Goal: Information Seeking & Learning: Learn about a topic

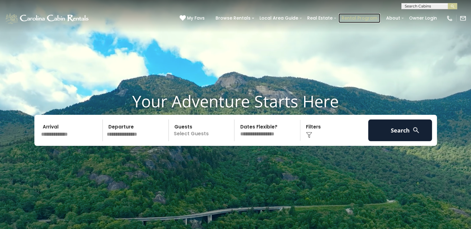
click at [360, 19] on link "Rental Program" at bounding box center [359, 18] width 42 height 10
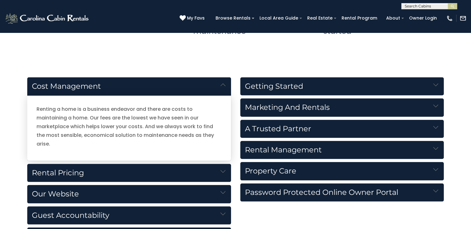
scroll to position [650, 0]
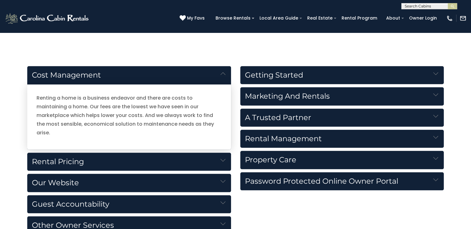
click at [218, 153] on h5 "Rental Pricing" at bounding box center [129, 161] width 204 height 18
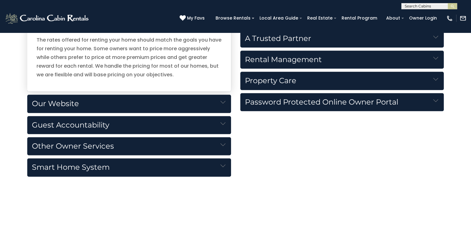
scroll to position [743, 0]
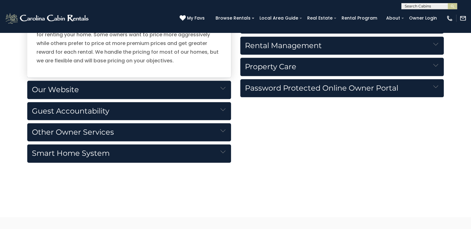
click at [79, 91] on h5 "Our Website" at bounding box center [129, 90] width 204 height 18
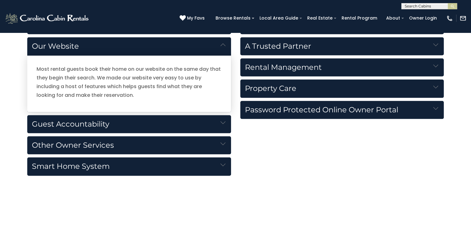
scroll to position [712, 0]
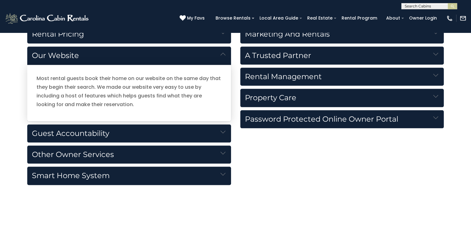
click at [91, 130] on h5 "Guest Accountability" at bounding box center [129, 133] width 204 height 18
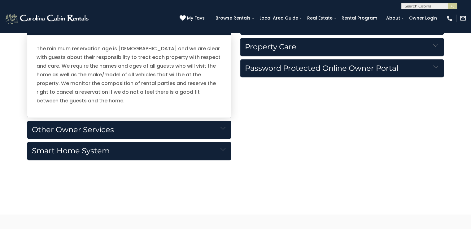
scroll to position [774, 0]
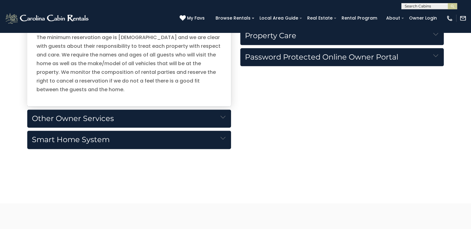
click at [119, 119] on h5 "Other Owner Services" at bounding box center [129, 118] width 204 height 18
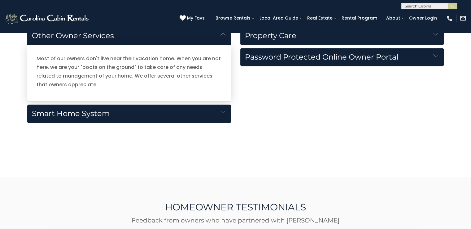
click at [156, 118] on h5 "Smart Home System" at bounding box center [129, 113] width 204 height 18
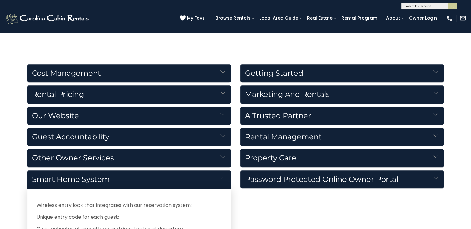
scroll to position [650, 0]
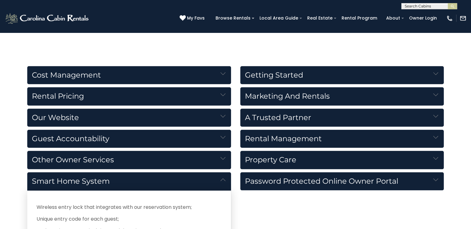
click at [408, 73] on h5 "Getting Started" at bounding box center [342, 75] width 204 height 18
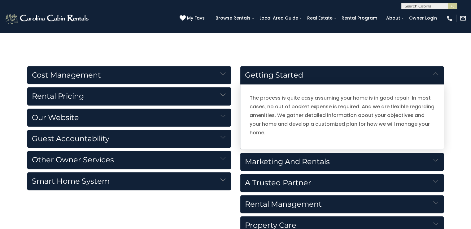
click at [372, 156] on h5 "Marketing and Rentals" at bounding box center [342, 161] width 204 height 18
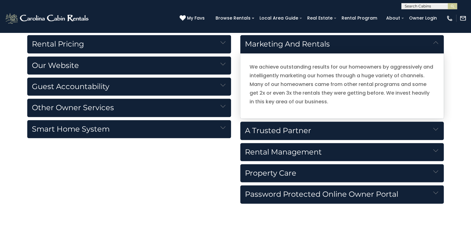
scroll to position [712, 0]
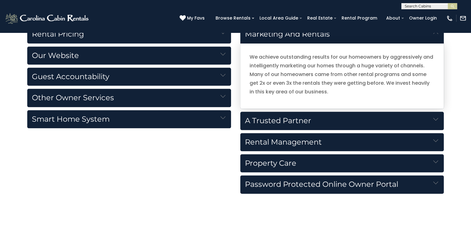
click at [356, 122] on h5 "A Trusted Partner" at bounding box center [342, 120] width 204 height 18
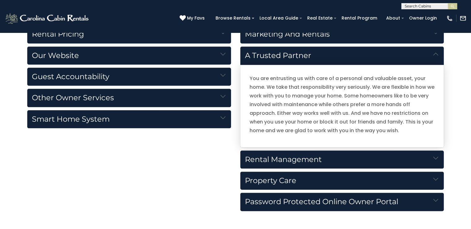
click at [341, 157] on h5 "Rental Management" at bounding box center [342, 159] width 204 height 18
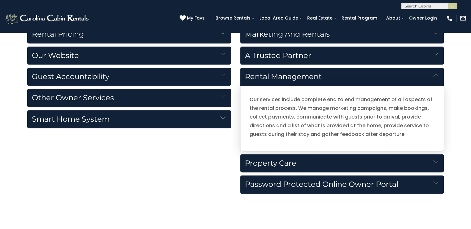
click at [321, 159] on h5 "Property Care" at bounding box center [342, 163] width 204 height 18
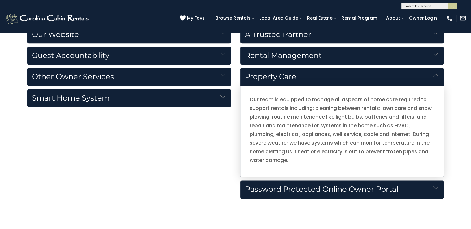
scroll to position [743, 0]
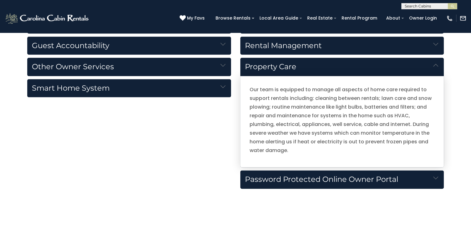
click at [320, 181] on h5 "Password Protected Online Owner Portal" at bounding box center [342, 179] width 204 height 18
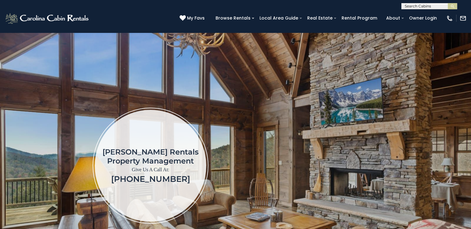
scroll to position [0, 0]
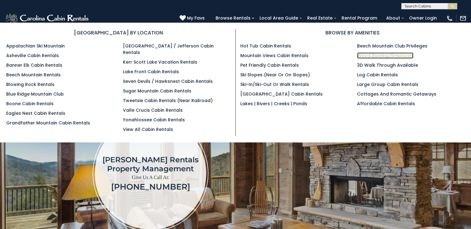
click at [376, 55] on link "Wood Burning Fireplaces" at bounding box center [385, 55] width 56 height 6
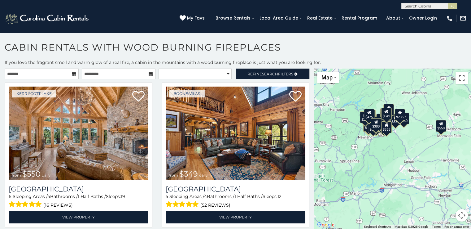
drag, startPoint x: 413, startPoint y: 152, endPoint x: 409, endPoint y: 124, distance: 28.2
click at [409, 124] on div "$550 $349 $375 $480 $400 $451 $460 $395 $400 $355 $650 $545 $380 $930 $330 $320…" at bounding box center [392, 148] width 157 height 160
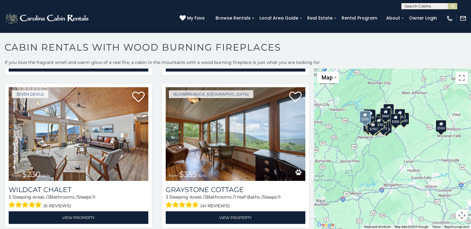
scroll to position [1827, 0]
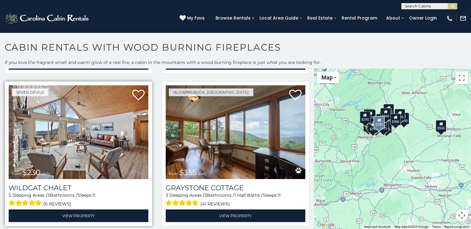
click at [91, 122] on img at bounding box center [79, 132] width 140 height 94
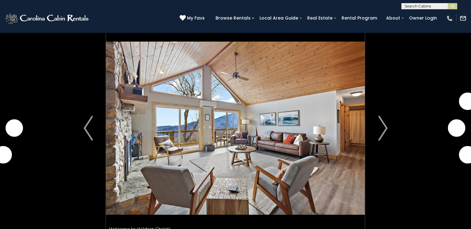
scroll to position [31, 0]
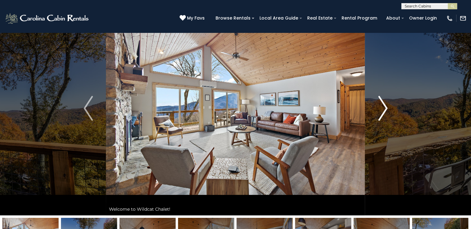
click at [382, 113] on img "Next" at bounding box center [382, 108] width 9 height 25
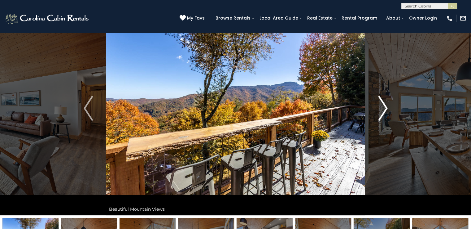
click at [382, 113] on img "Next" at bounding box center [382, 108] width 9 height 25
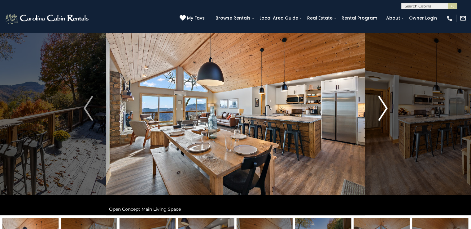
click at [382, 113] on img "Next" at bounding box center [382, 108] width 9 height 25
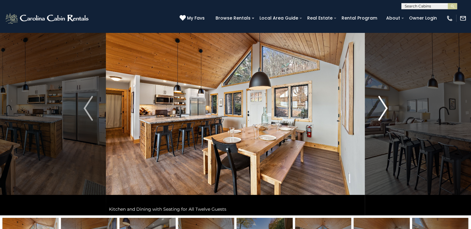
click at [382, 113] on img "Next" at bounding box center [382, 108] width 9 height 25
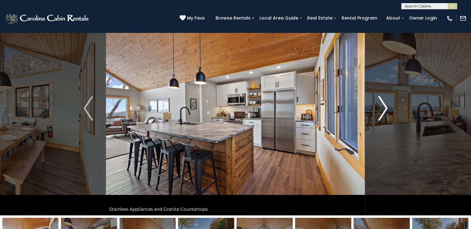
click at [382, 113] on img "Next" at bounding box center [382, 108] width 9 height 25
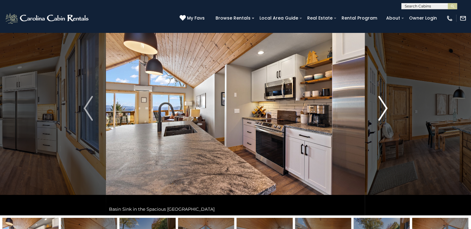
click at [382, 113] on img "Next" at bounding box center [382, 108] width 9 height 25
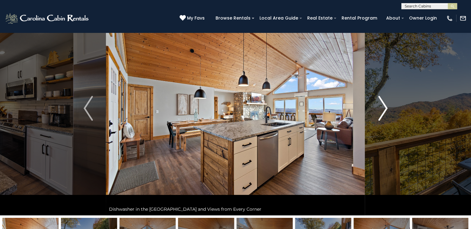
click at [382, 113] on img "Next" at bounding box center [382, 108] width 9 height 25
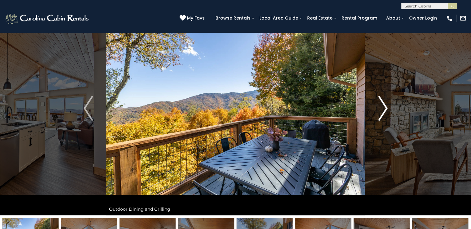
click at [382, 113] on img "Next" at bounding box center [382, 108] width 9 height 25
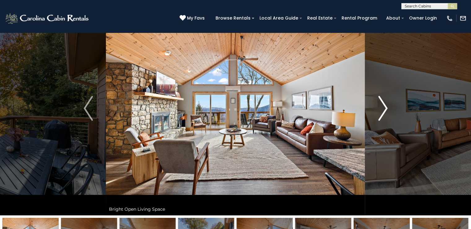
click at [382, 113] on img "Next" at bounding box center [382, 108] width 9 height 25
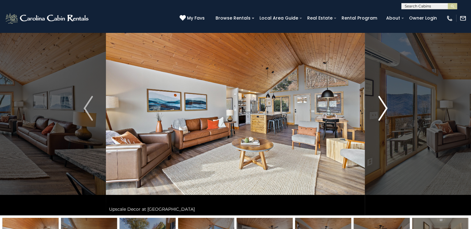
click at [382, 113] on img "Next" at bounding box center [382, 108] width 9 height 25
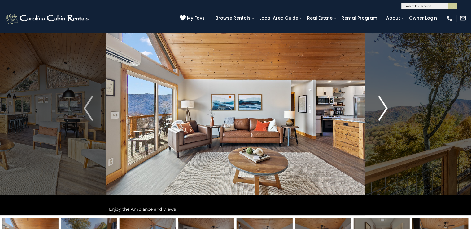
click at [382, 113] on img "Next" at bounding box center [382, 108] width 9 height 25
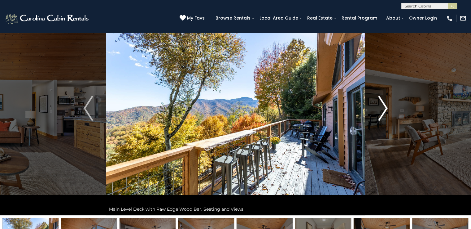
click at [382, 113] on img "Next" at bounding box center [382, 108] width 9 height 25
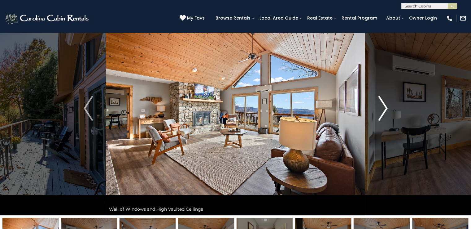
click at [382, 113] on img "Next" at bounding box center [382, 108] width 9 height 25
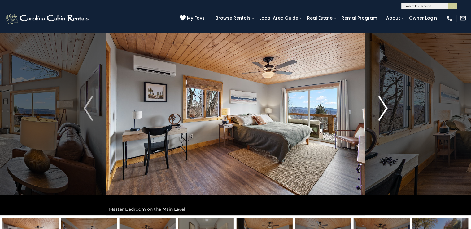
click at [382, 113] on img "Next" at bounding box center [382, 108] width 9 height 25
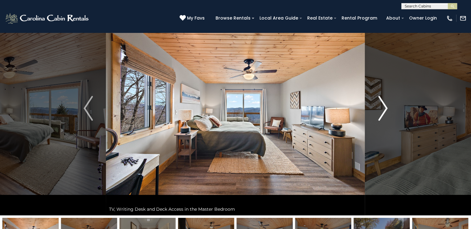
click at [382, 113] on img "Next" at bounding box center [382, 108] width 9 height 25
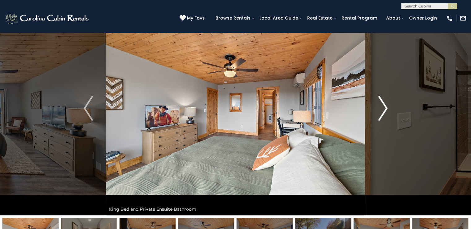
click at [382, 113] on img "Next" at bounding box center [382, 108] width 9 height 25
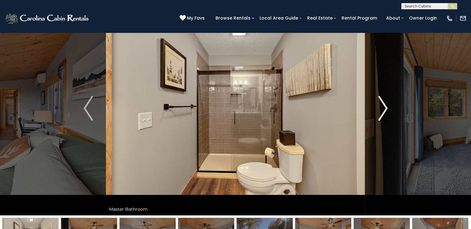
click at [382, 113] on img "Next" at bounding box center [382, 108] width 9 height 25
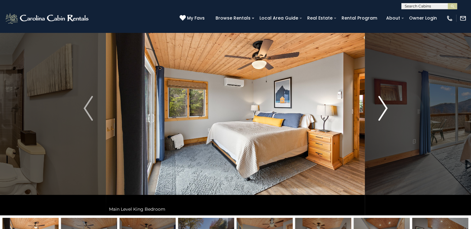
click at [382, 113] on img "Next" at bounding box center [382, 108] width 9 height 25
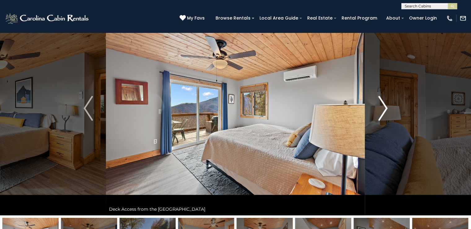
click at [382, 113] on img "Next" at bounding box center [382, 108] width 9 height 25
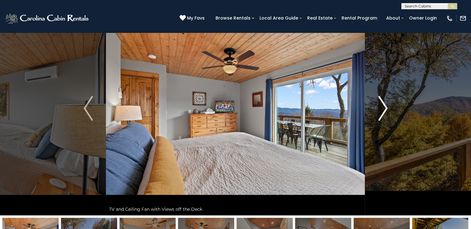
click at [382, 113] on img "Next" at bounding box center [382, 108] width 9 height 25
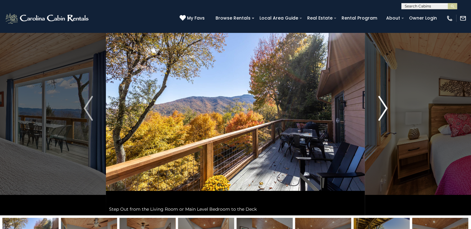
click at [382, 113] on img "Next" at bounding box center [382, 108] width 9 height 25
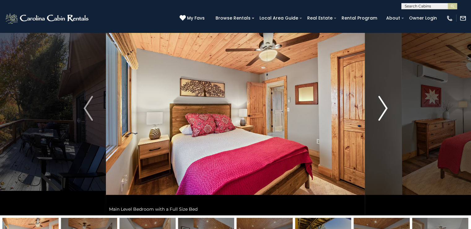
click at [382, 113] on img "Next" at bounding box center [382, 108] width 9 height 25
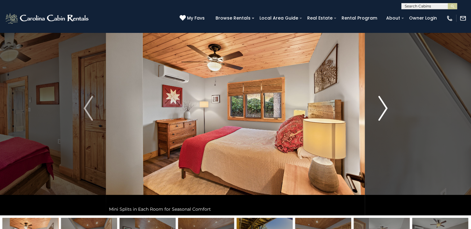
click at [382, 113] on img "Next" at bounding box center [382, 108] width 9 height 25
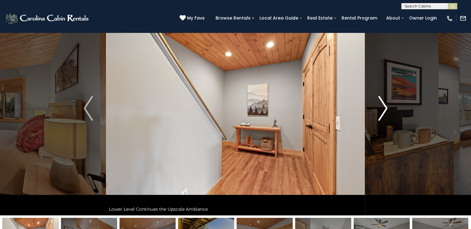
click at [382, 113] on img "Next" at bounding box center [382, 108] width 9 height 25
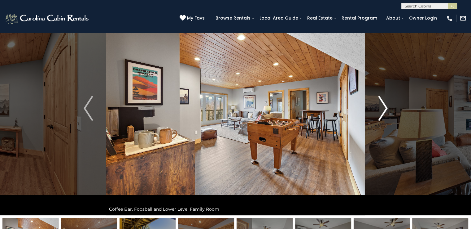
click at [382, 113] on img "Next" at bounding box center [382, 108] width 9 height 25
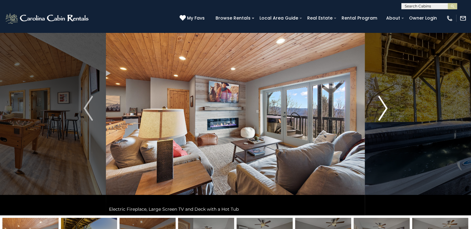
click at [382, 113] on img "Next" at bounding box center [382, 108] width 9 height 25
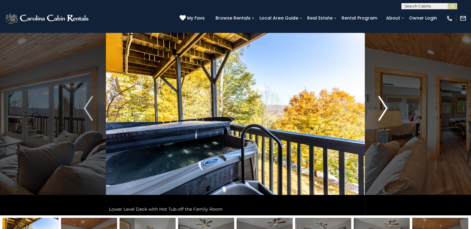
click at [382, 113] on img "Next" at bounding box center [382, 108] width 9 height 25
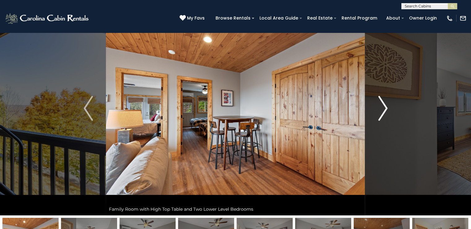
click at [382, 113] on img "Next" at bounding box center [382, 108] width 9 height 25
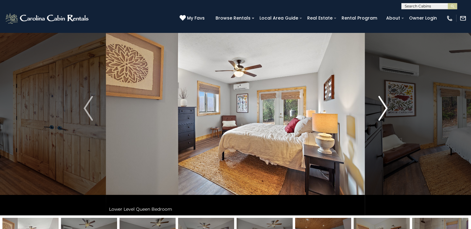
click at [382, 113] on img "Next" at bounding box center [382, 108] width 9 height 25
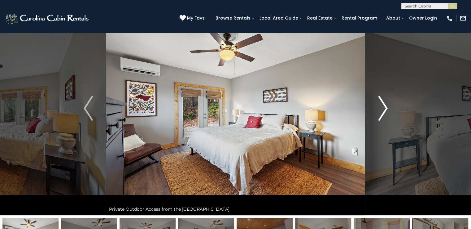
click at [382, 113] on img "Next" at bounding box center [382, 108] width 9 height 25
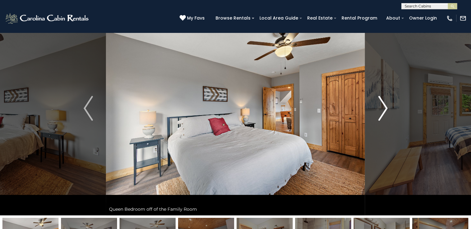
click at [382, 113] on img "Next" at bounding box center [382, 108] width 9 height 25
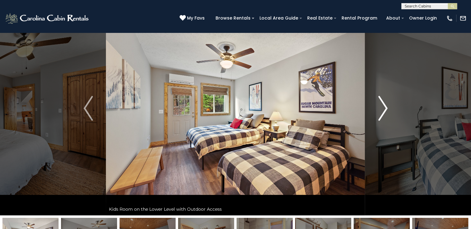
click at [382, 113] on img "Next" at bounding box center [382, 108] width 9 height 25
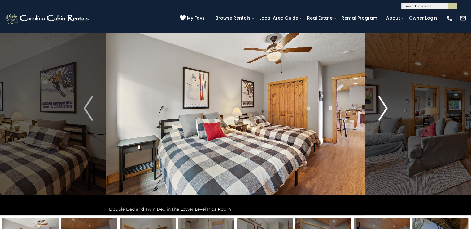
click at [382, 113] on img "Next" at bounding box center [382, 108] width 9 height 25
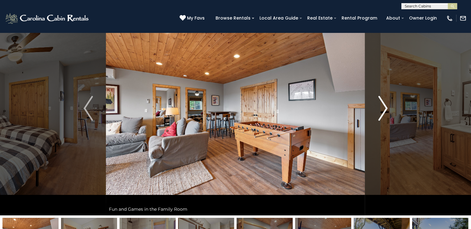
click at [382, 113] on img "Next" at bounding box center [382, 108] width 9 height 25
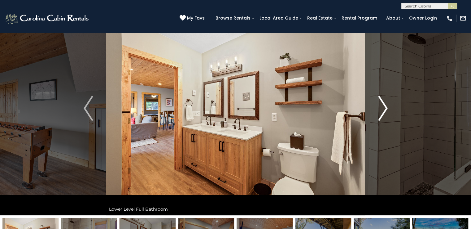
click at [382, 113] on img "Next" at bounding box center [382, 108] width 9 height 25
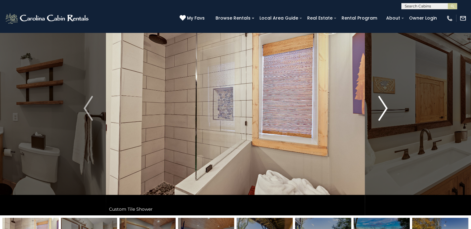
click at [382, 113] on img "Next" at bounding box center [382, 108] width 9 height 25
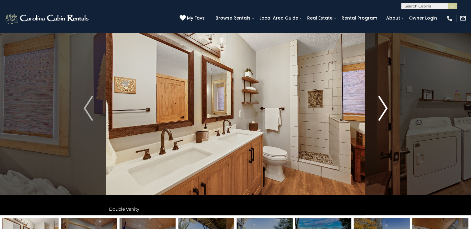
click at [382, 113] on img "Next" at bounding box center [382, 108] width 9 height 25
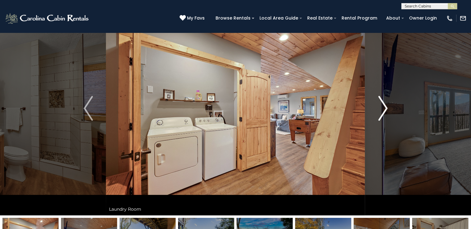
click at [382, 113] on img "Next" at bounding box center [382, 108] width 9 height 25
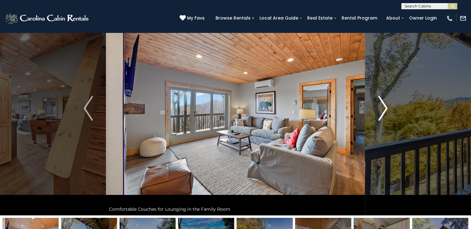
click at [382, 113] on img "Next" at bounding box center [382, 108] width 9 height 25
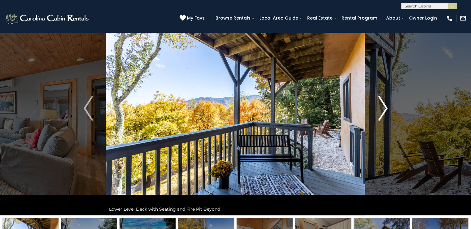
click at [382, 113] on img "Next" at bounding box center [382, 108] width 9 height 25
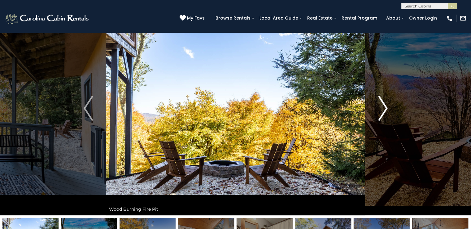
click at [382, 113] on img "Next" at bounding box center [382, 108] width 9 height 25
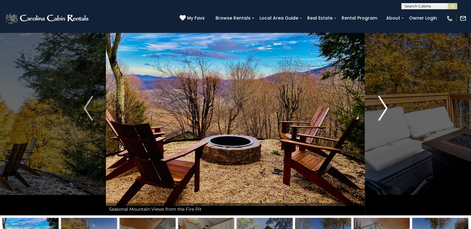
click at [381, 113] on img "Next" at bounding box center [382, 108] width 9 height 25
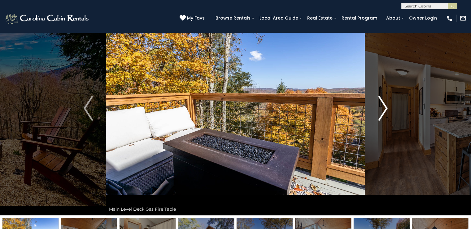
click at [381, 113] on img "Next" at bounding box center [382, 108] width 9 height 25
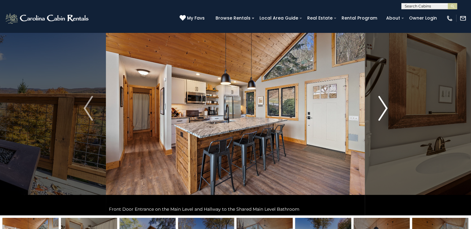
click at [381, 113] on img "Next" at bounding box center [382, 108] width 9 height 25
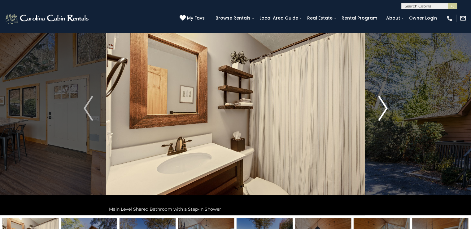
click at [381, 113] on img "Next" at bounding box center [382, 108] width 9 height 25
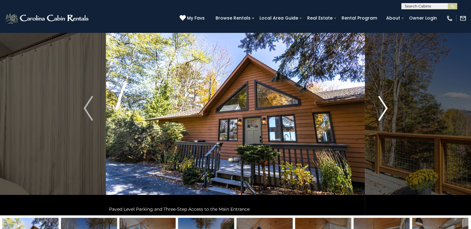
click at [381, 113] on img "Next" at bounding box center [382, 108] width 9 height 25
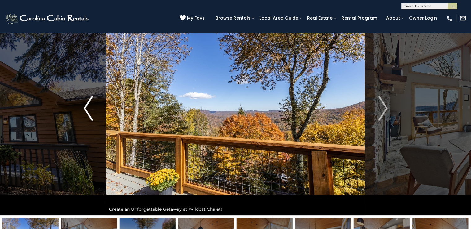
click at [85, 113] on img "Previous" at bounding box center [88, 108] width 9 height 25
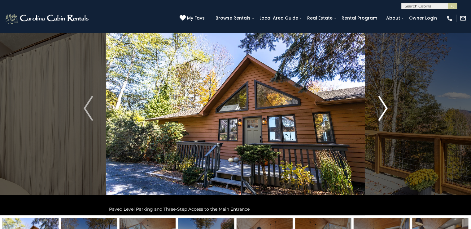
click at [385, 110] on img "Next" at bounding box center [382, 108] width 9 height 25
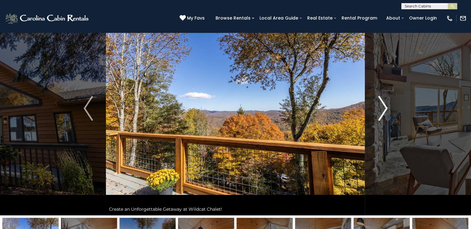
click at [385, 110] on img "Next" at bounding box center [382, 108] width 9 height 25
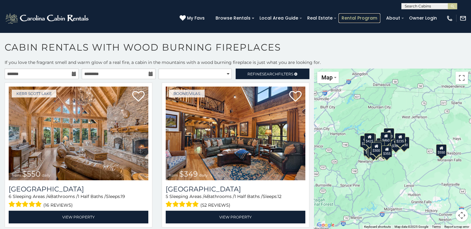
click at [369, 19] on link "Rental Program" at bounding box center [359, 18] width 42 height 10
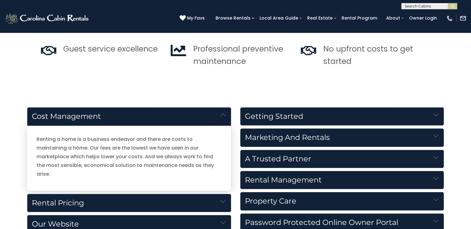
scroll to position [619, 0]
